Goal: Find specific page/section: Find specific page/section

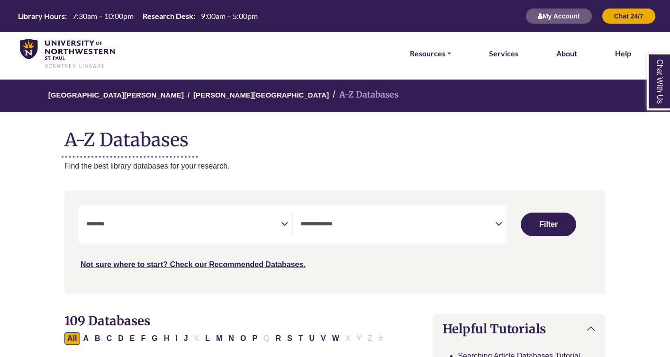
select select "Database Subject Filter"
select select "Database Types Filter"
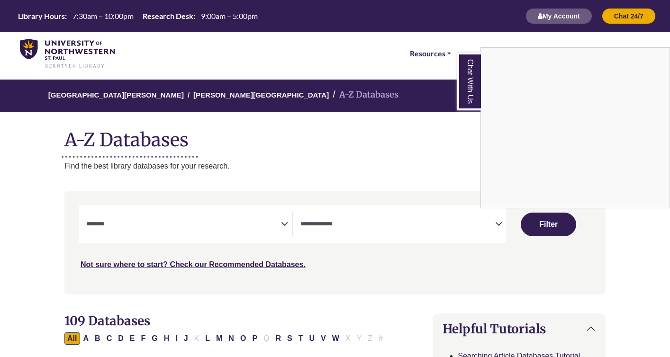
click at [280, 222] on div "Chat With Us" at bounding box center [335, 178] width 670 height 357
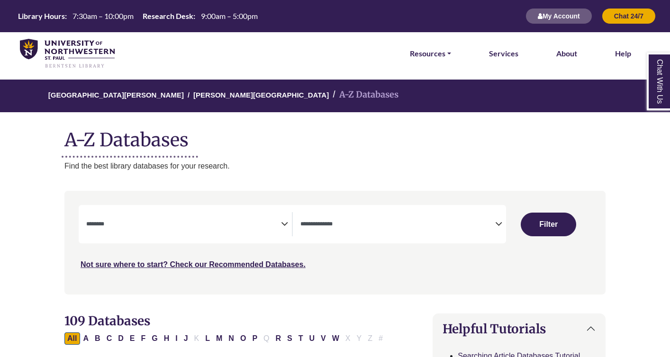
click at [284, 221] on icon "Search filters" at bounding box center [284, 223] width 7 height 14
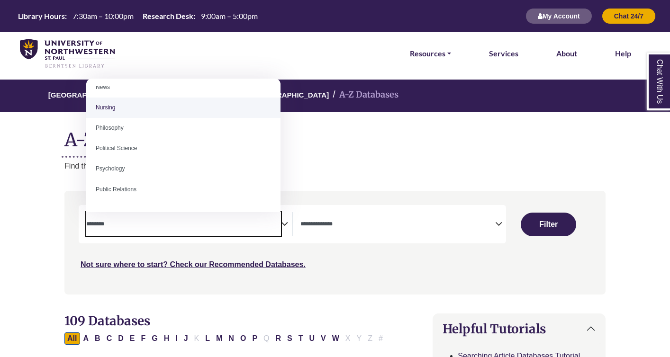
scroll to position [685, 0]
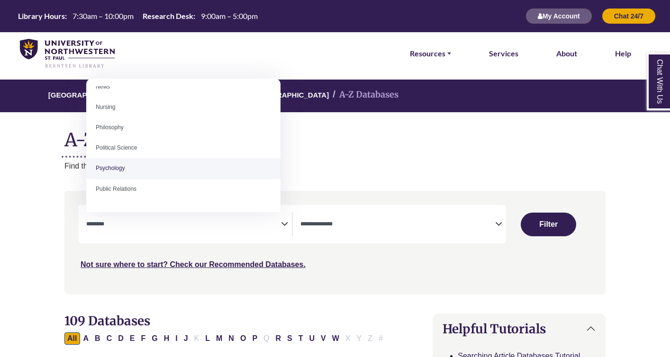
select select "*****"
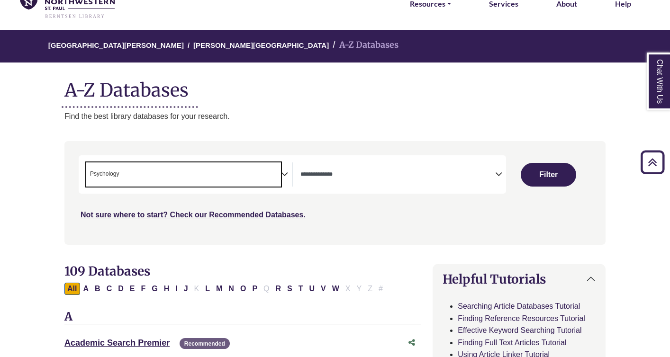
scroll to position [0, 0]
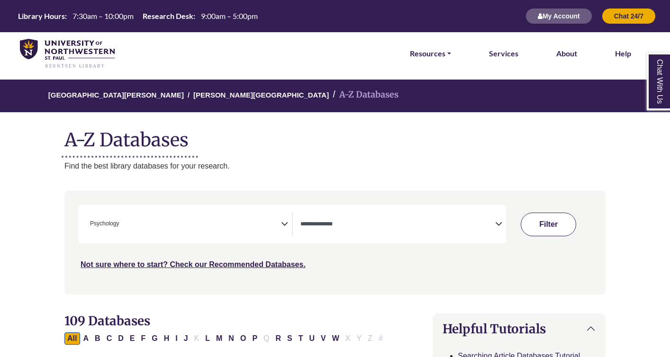
click at [537, 225] on button "Filter" at bounding box center [548, 225] width 55 height 24
select select "Database Types Filter"
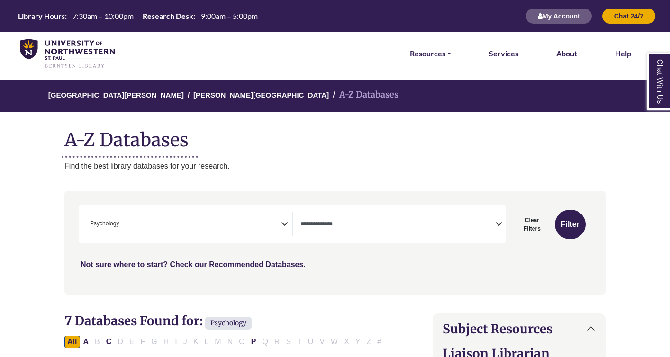
scroll to position [244, 0]
